Goal: Obtain resource: Download file/media

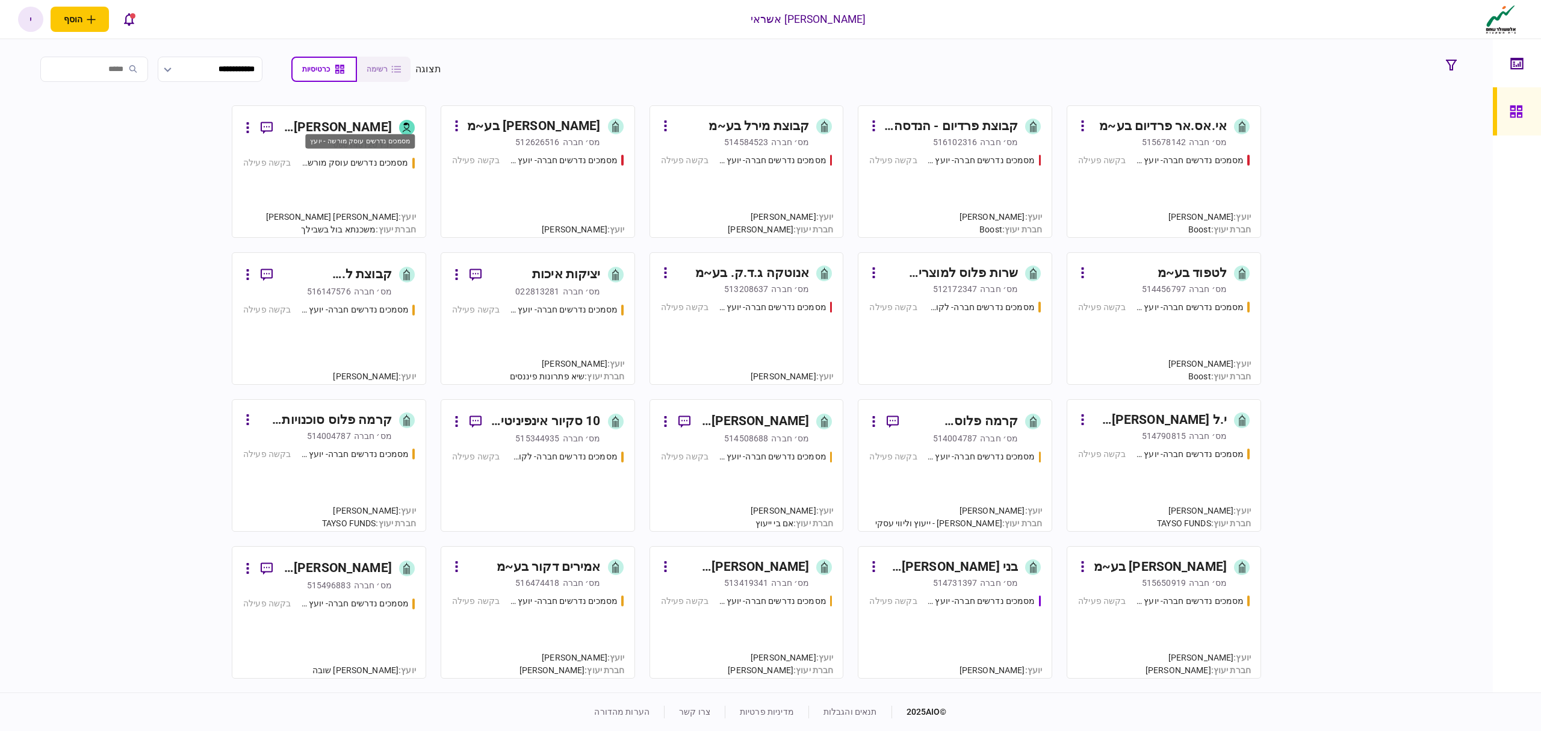
click at [350, 164] on div "מסמכים נדרשים עוסק מורשה - יועץ" at bounding box center [354, 162] width 108 height 13
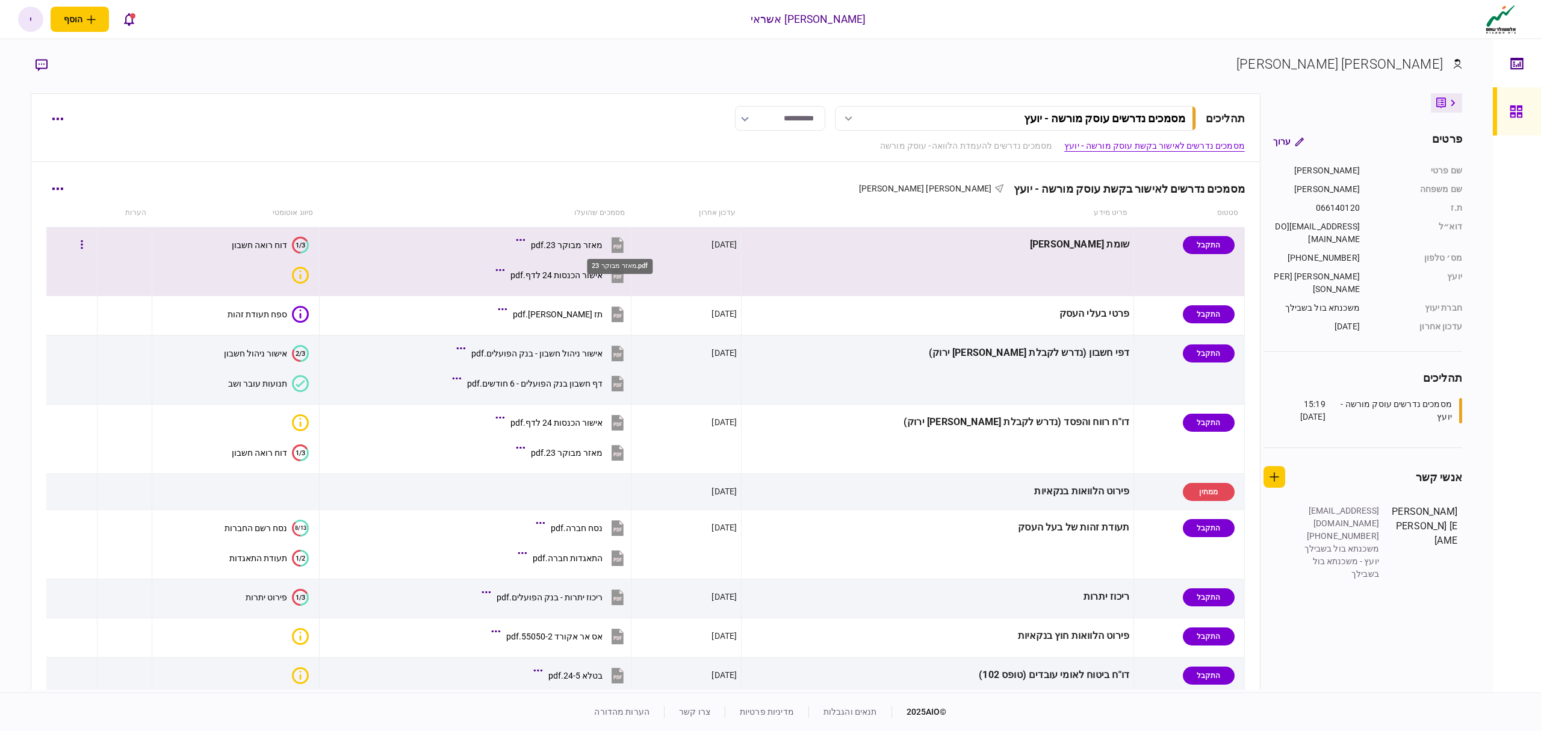
click at [602, 244] on div "מאזר מבוקר 23.pdf" at bounding box center [567, 245] width 72 height 10
click at [602, 277] on div "אישור הכנסות 24 לדף.pdf" at bounding box center [556, 275] width 92 height 10
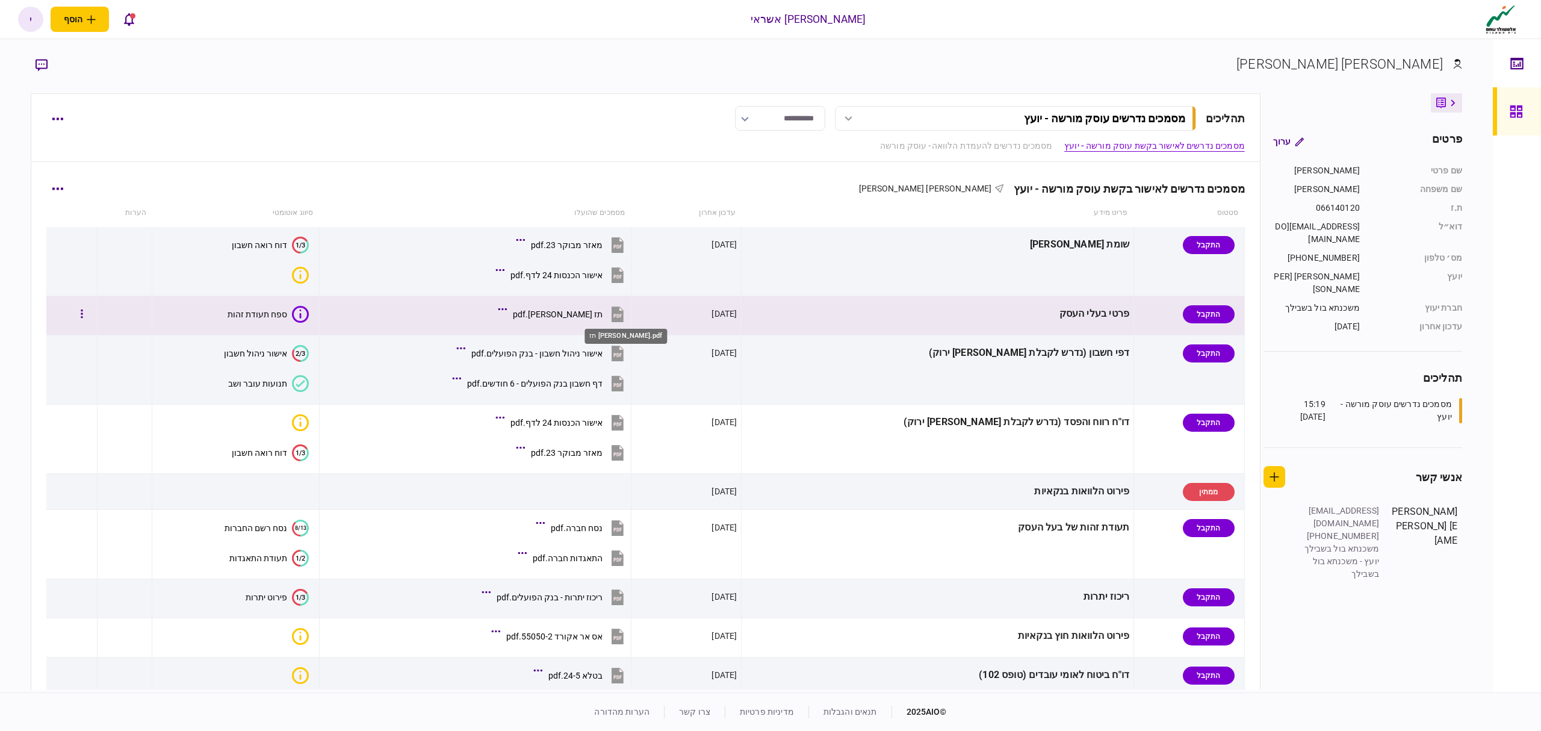
click at [602, 313] on div "תז שפיקה זיאדה.pdf" at bounding box center [558, 314] width 90 height 10
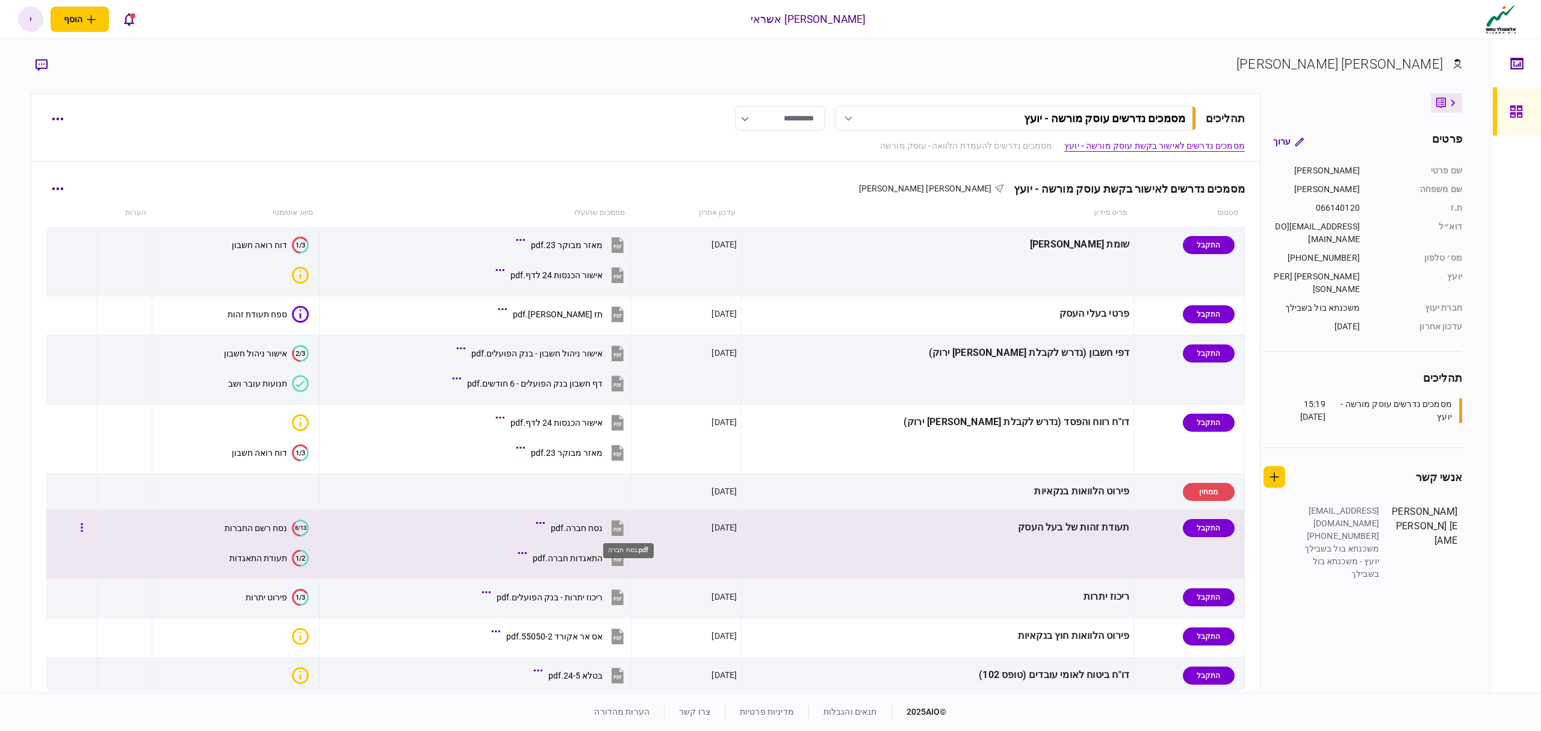
click at [602, 531] on div "נסח חברה.pdf" at bounding box center [577, 528] width 52 height 10
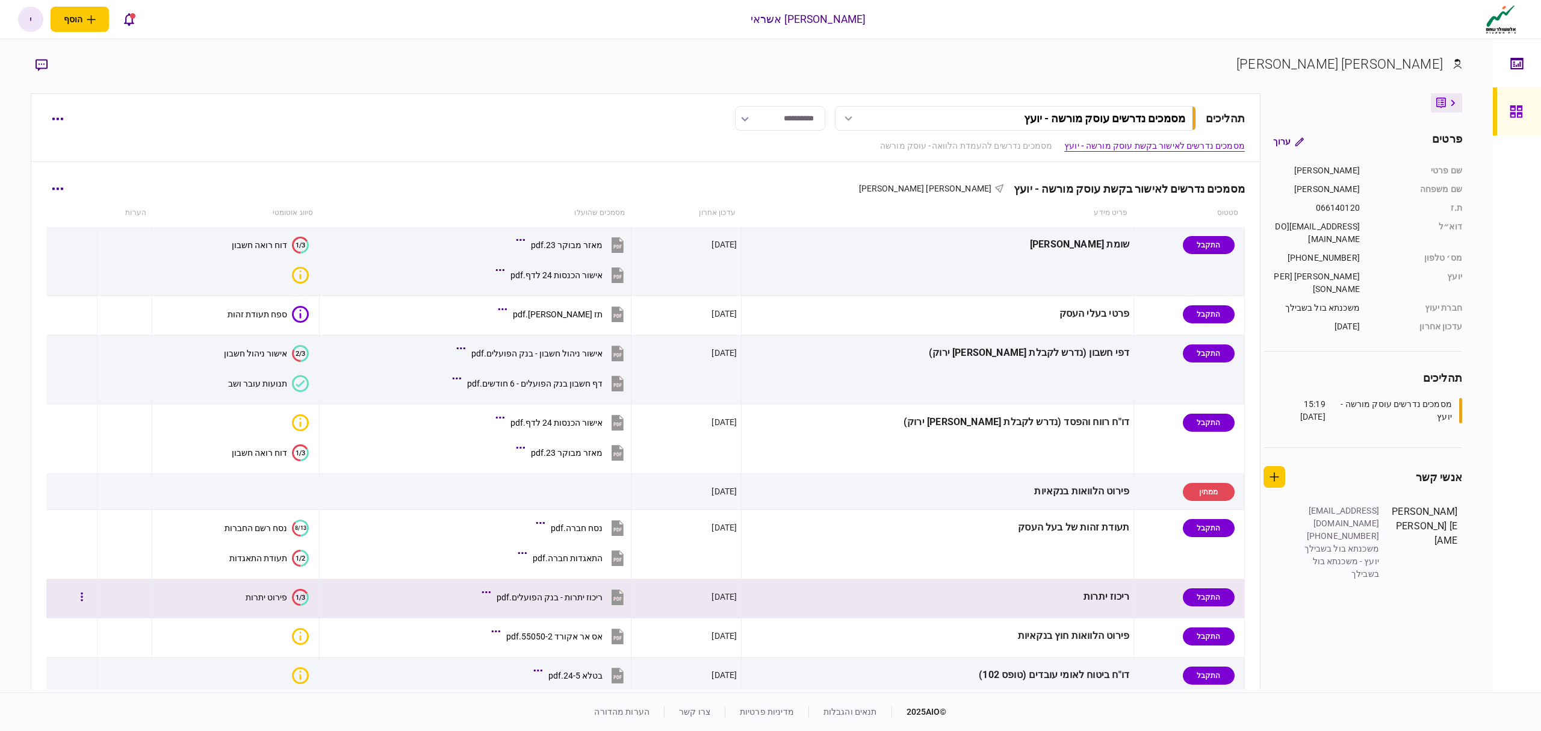
scroll to position [160, 0]
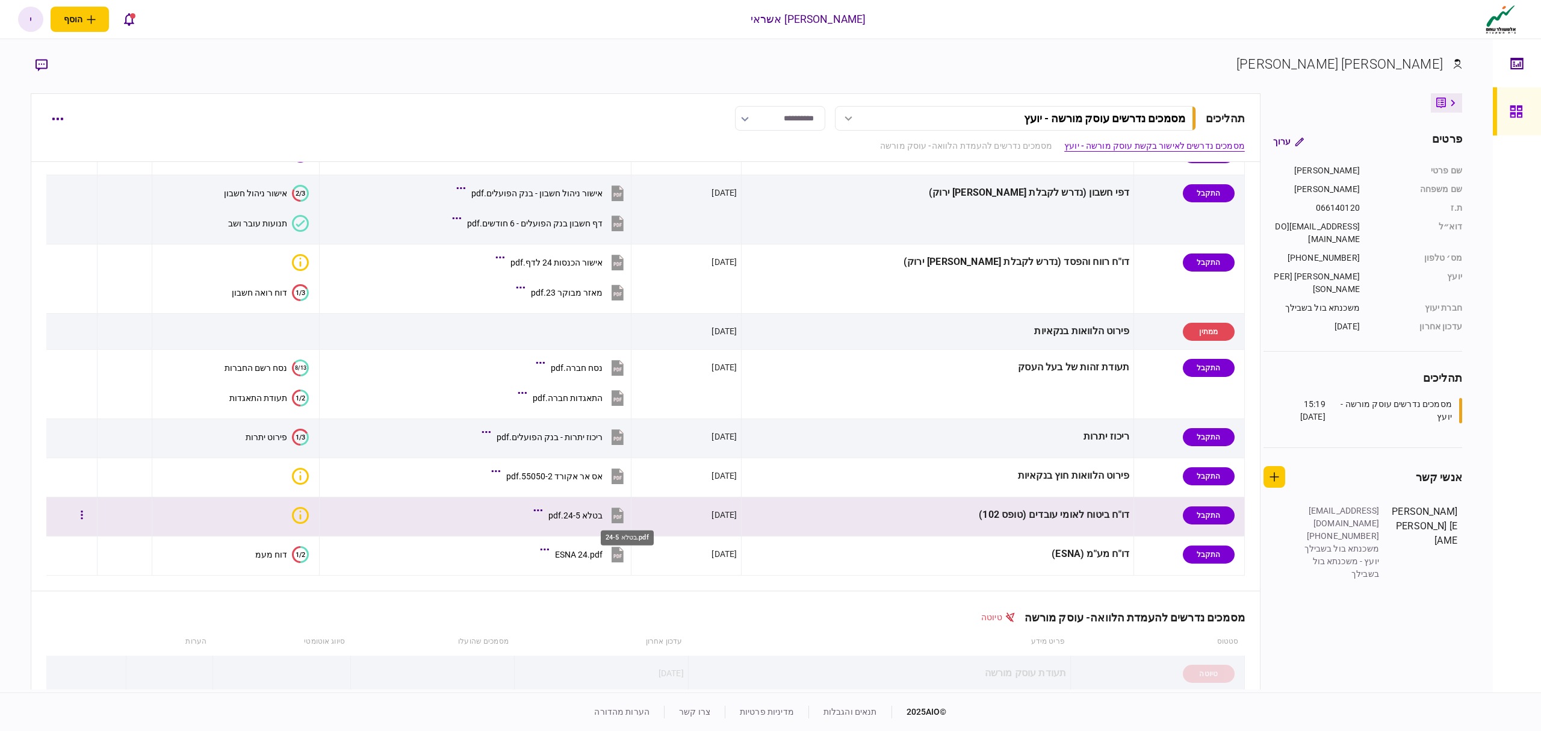
click at [602, 519] on div "בטלא 24-5.pdf" at bounding box center [575, 515] width 54 height 10
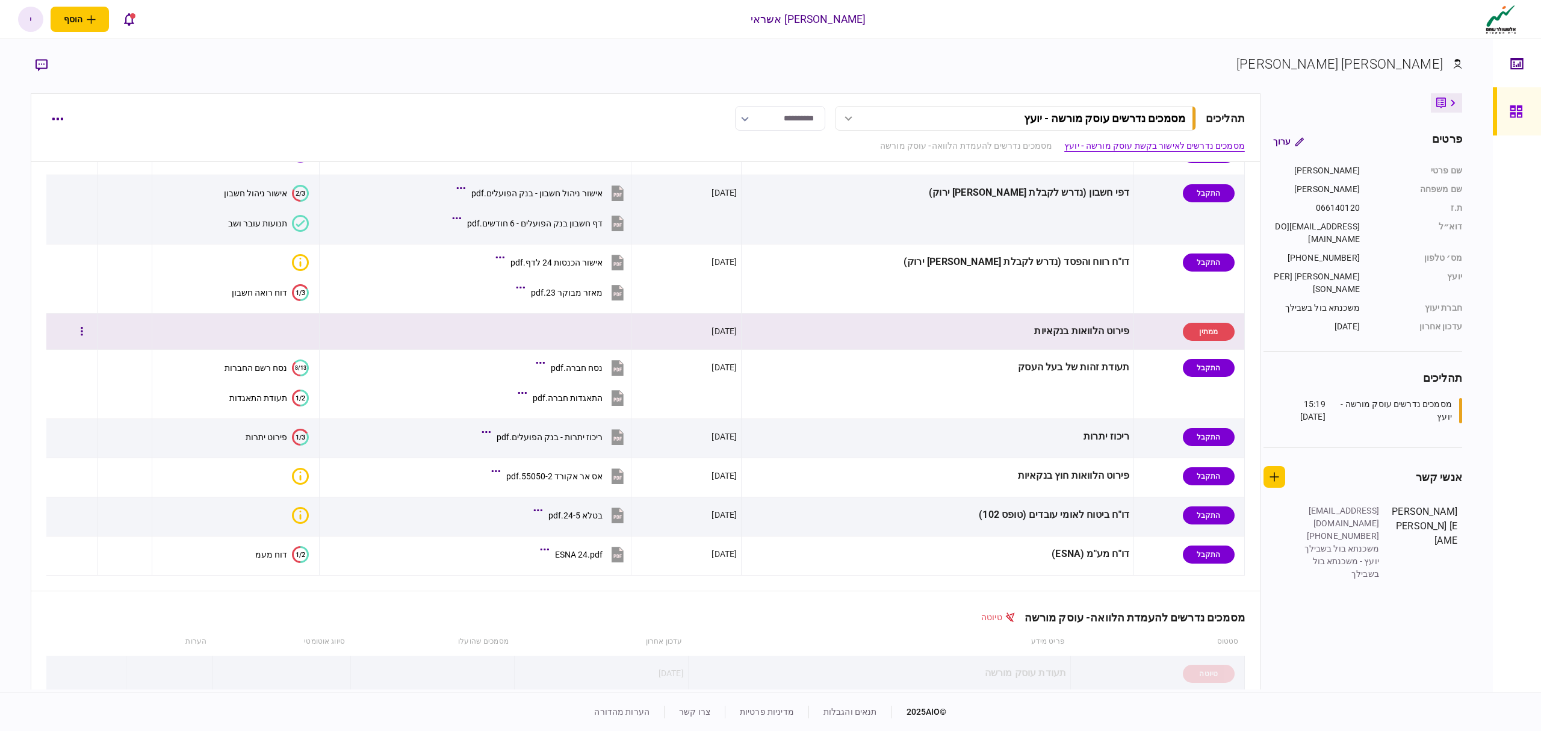
scroll to position [0, 0]
